Goal: Task Accomplishment & Management: Use online tool/utility

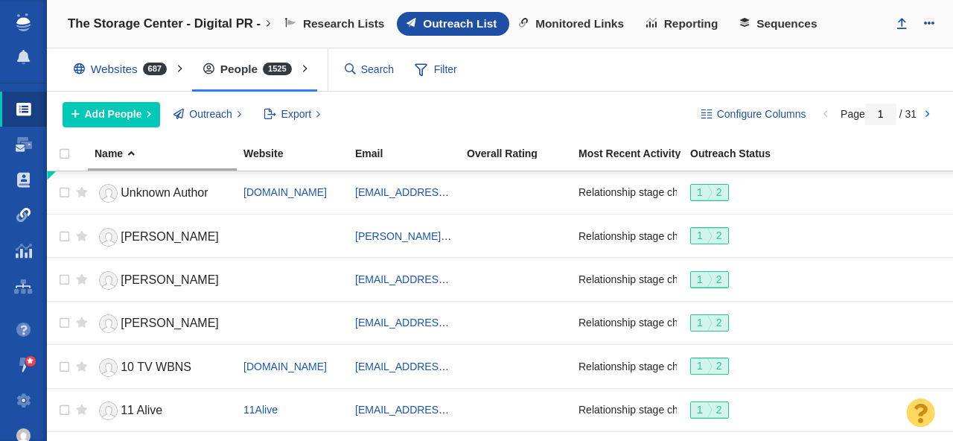
click at [19, 216] on span at bounding box center [23, 215] width 15 height 15
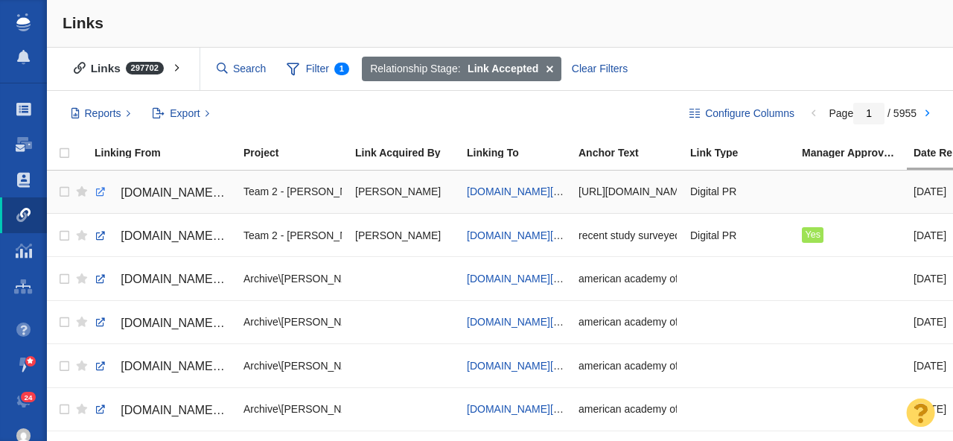
click at [101, 192] on link at bounding box center [100, 191] width 13 height 13
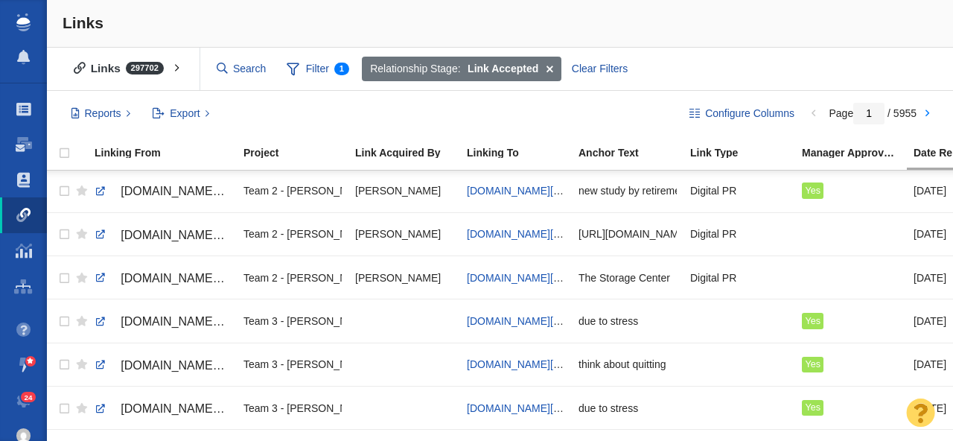
scroll to position [395, 0]
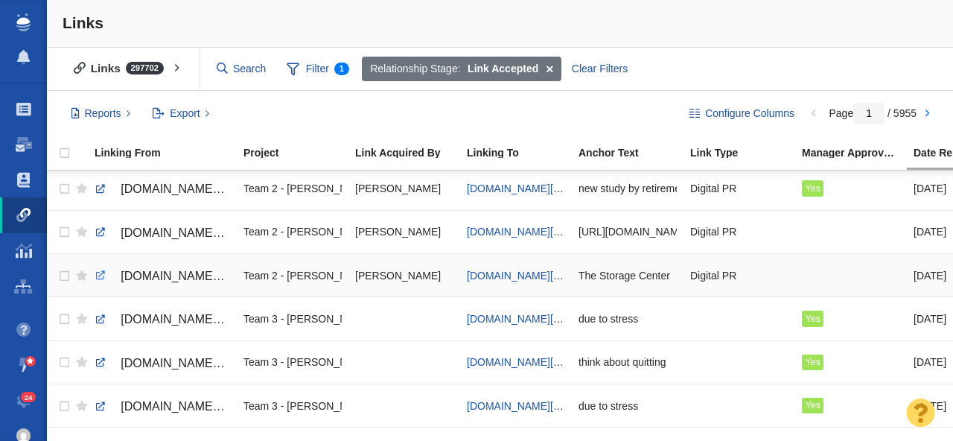
click at [98, 273] on link at bounding box center [100, 275] width 13 height 13
click at [501, 277] on span "[DOMAIN_NAME][URL]" at bounding box center [522, 276] width 110 height 12
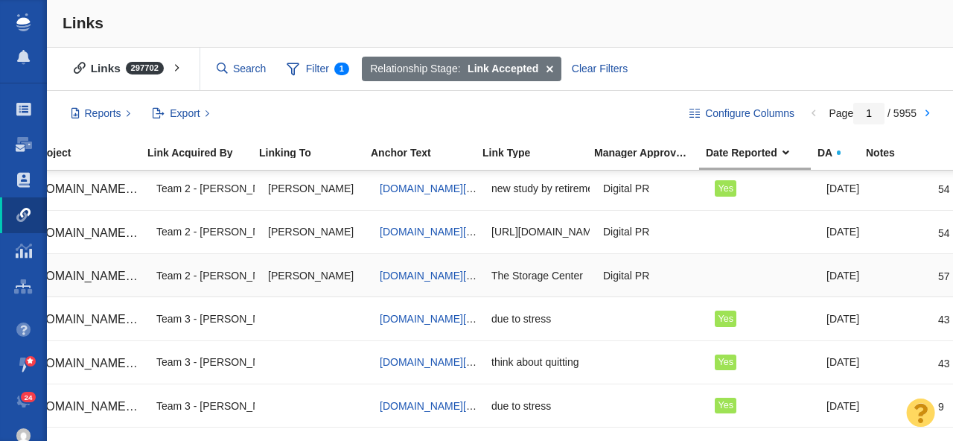
scroll to position [0, 0]
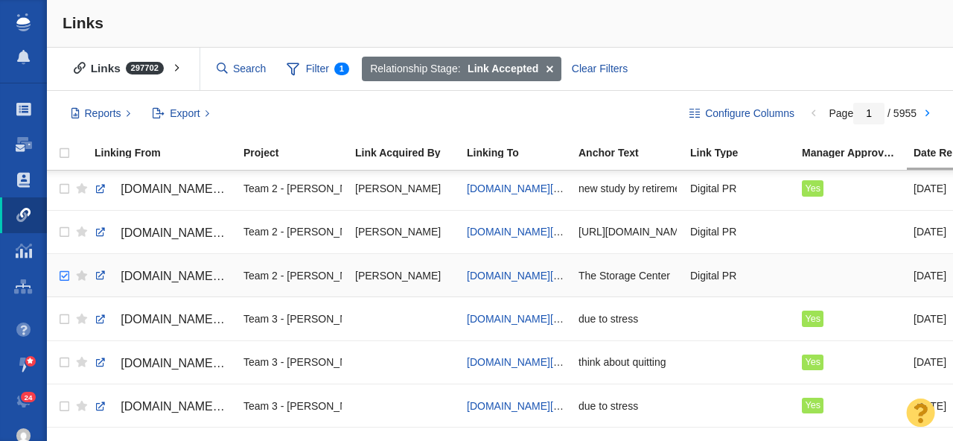
checkbox input "true"
click at [63, 274] on input "checkbox" at bounding box center [62, 276] width 22 height 33
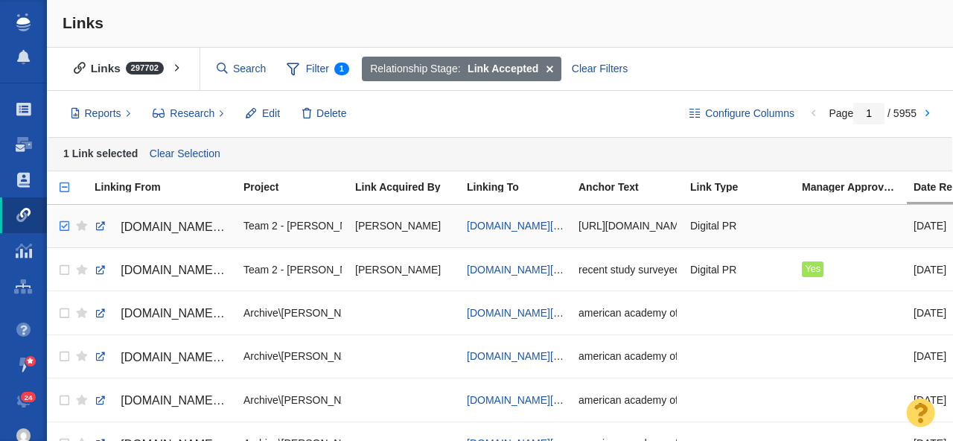
checkbox input "true"
click at [62, 229] on input "checkbox" at bounding box center [62, 226] width 22 height 33
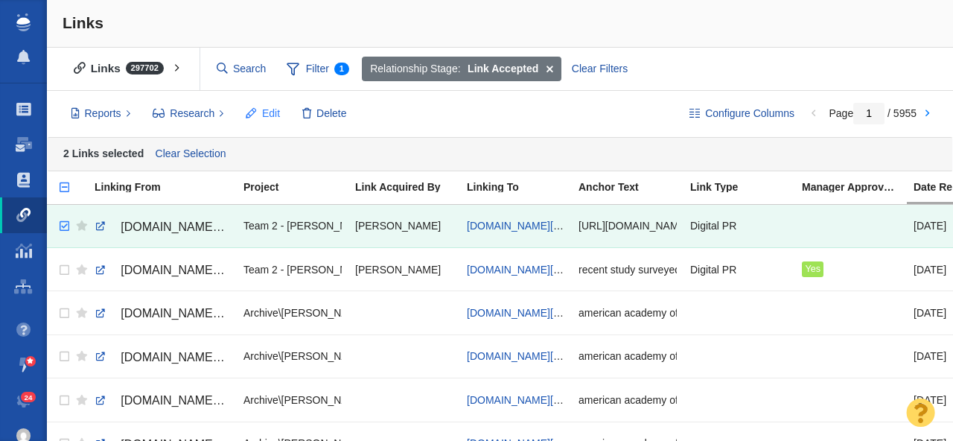
click at [263, 112] on span "Edit" at bounding box center [271, 114] width 18 height 16
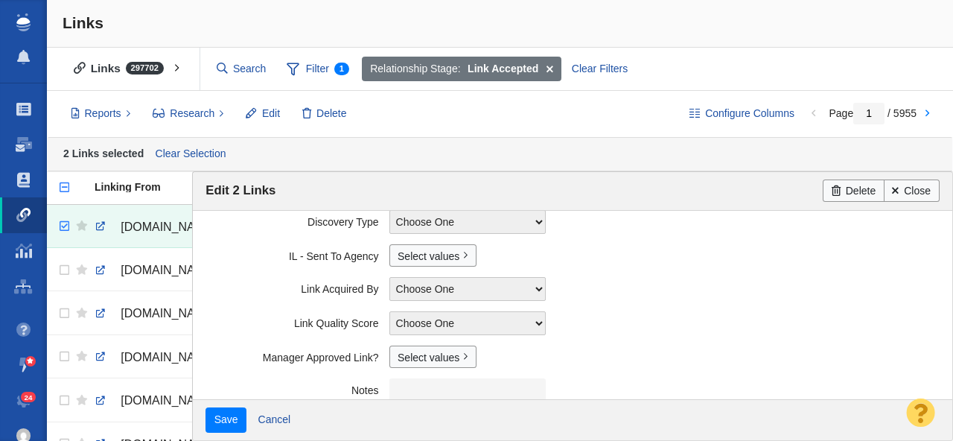
scroll to position [424, 0]
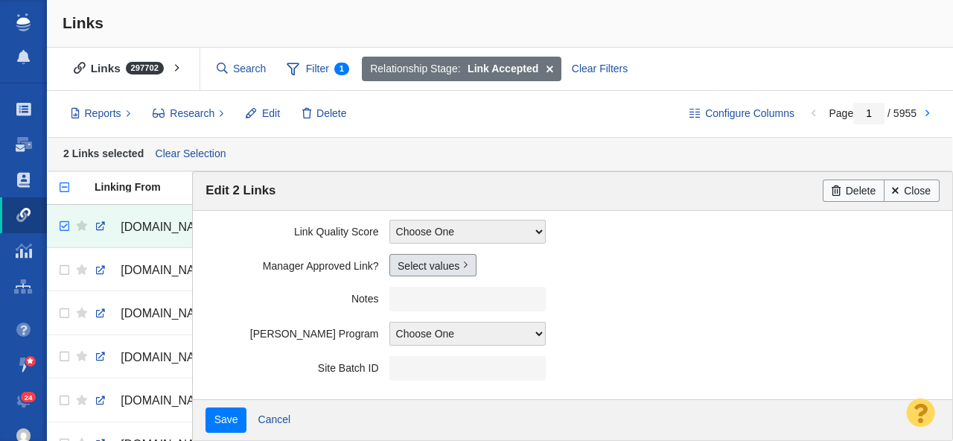
click at [421, 272] on link "Select values" at bounding box center [432, 265] width 87 height 22
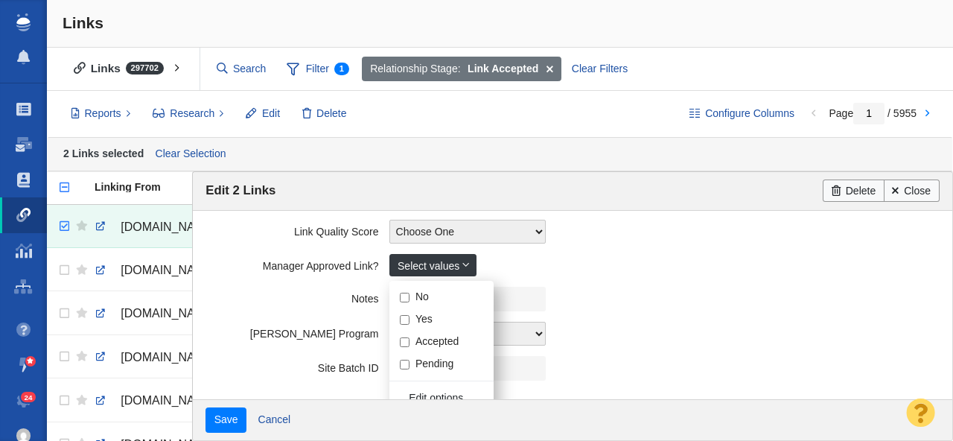
click at [405, 321] on input "Yes" at bounding box center [405, 320] width 10 height 10
checkbox input "true"
click at [256, 299] on label "Notes" at bounding box center [297, 296] width 183 height 19
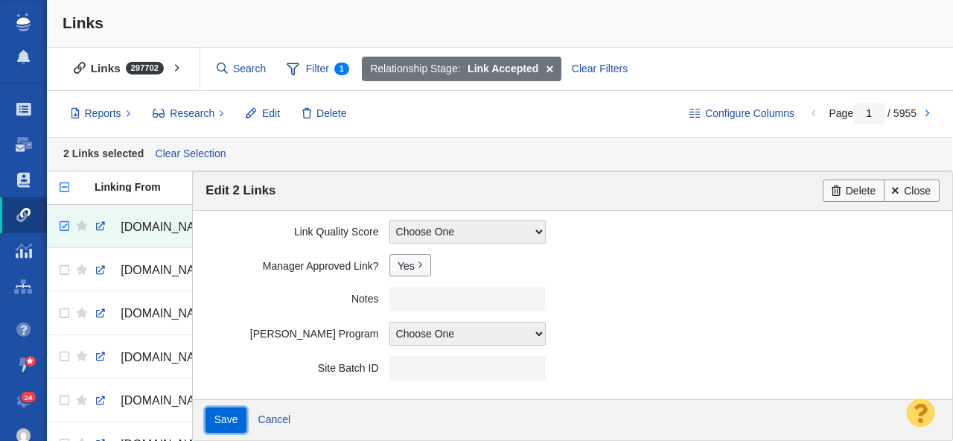
click at [229, 421] on input "Save" at bounding box center [226, 419] width 41 height 25
